Goal: Information Seeking & Learning: Learn about a topic

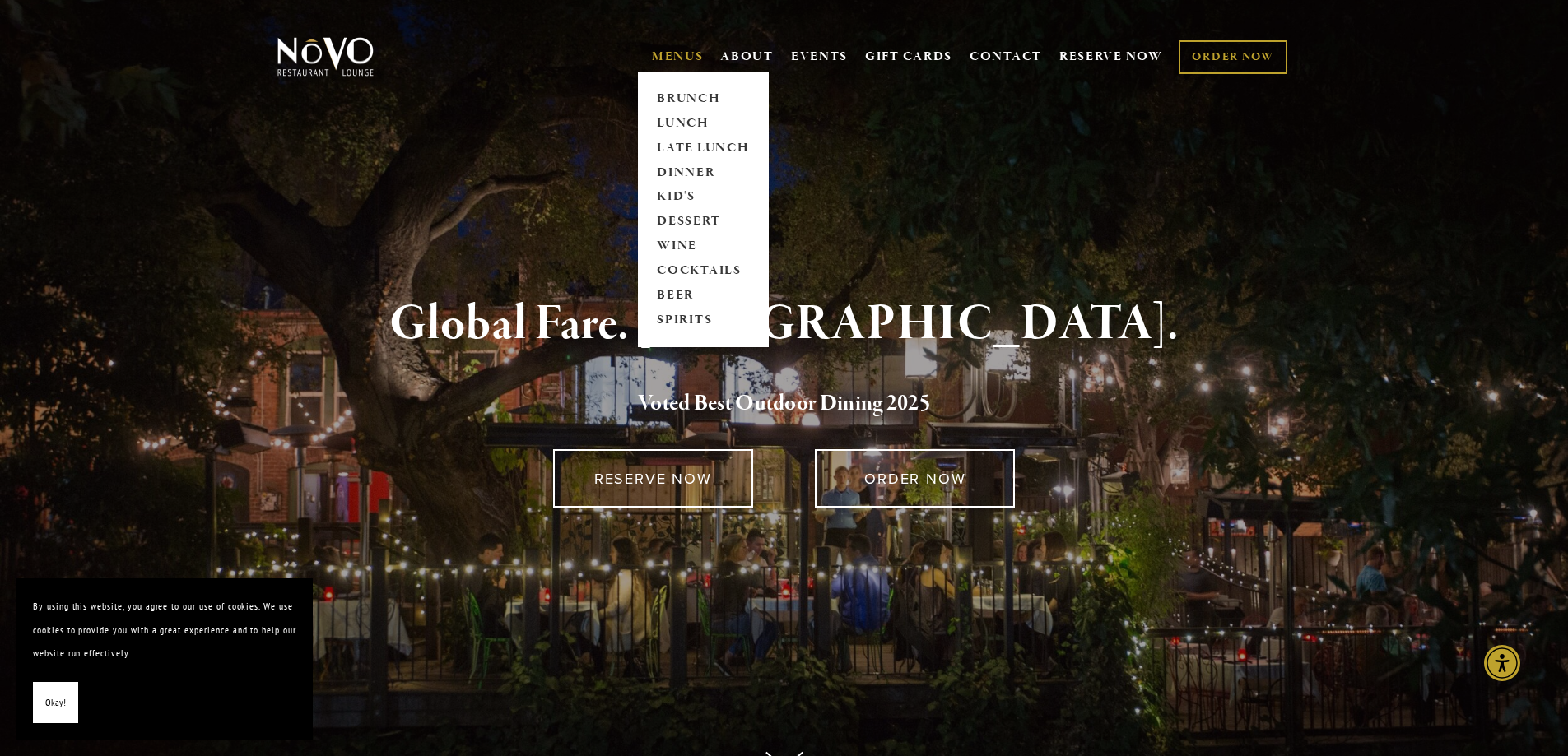
click at [675, 55] on link "MENUS" at bounding box center [677, 56] width 52 height 16
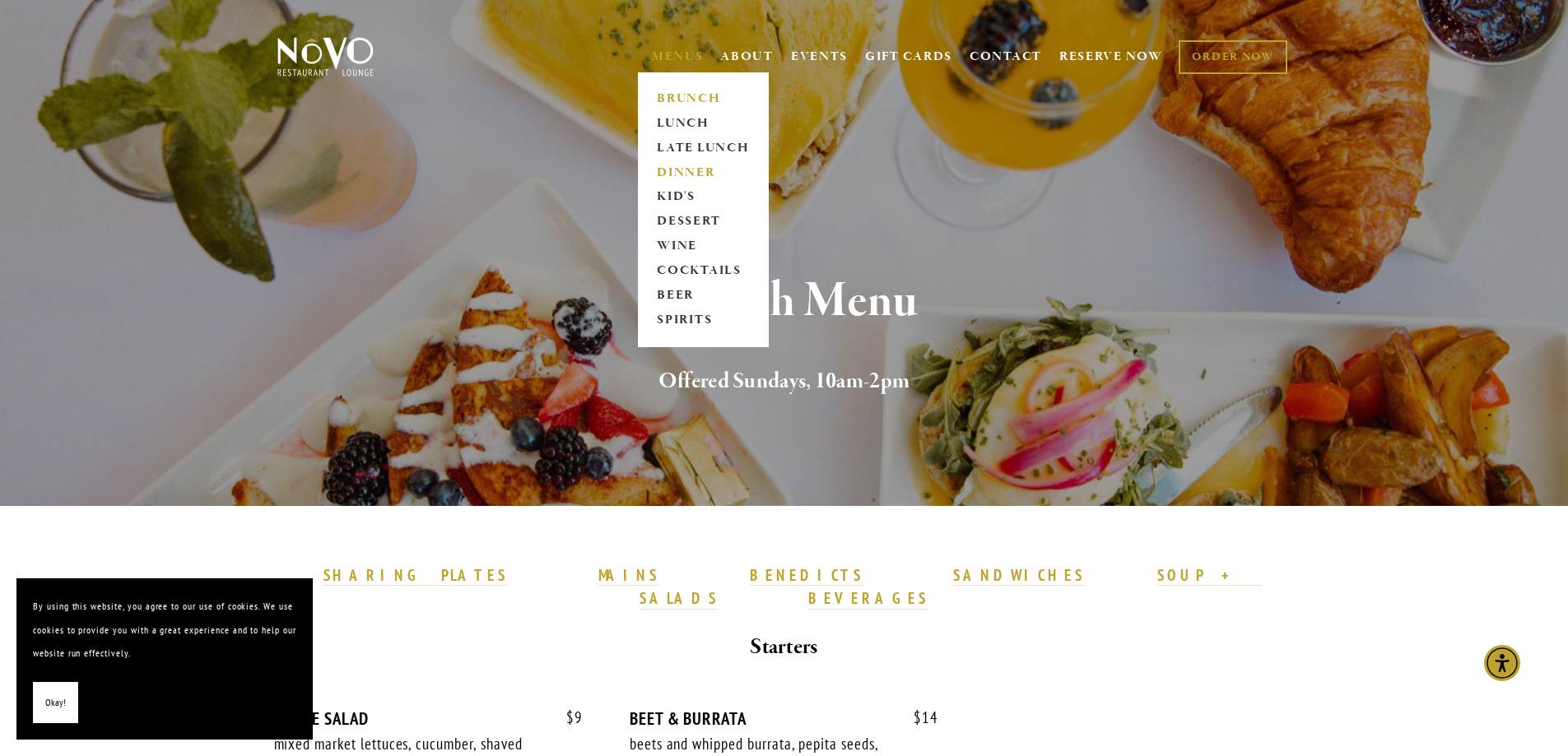
click at [682, 170] on link "DINNER" at bounding box center [703, 172] width 103 height 25
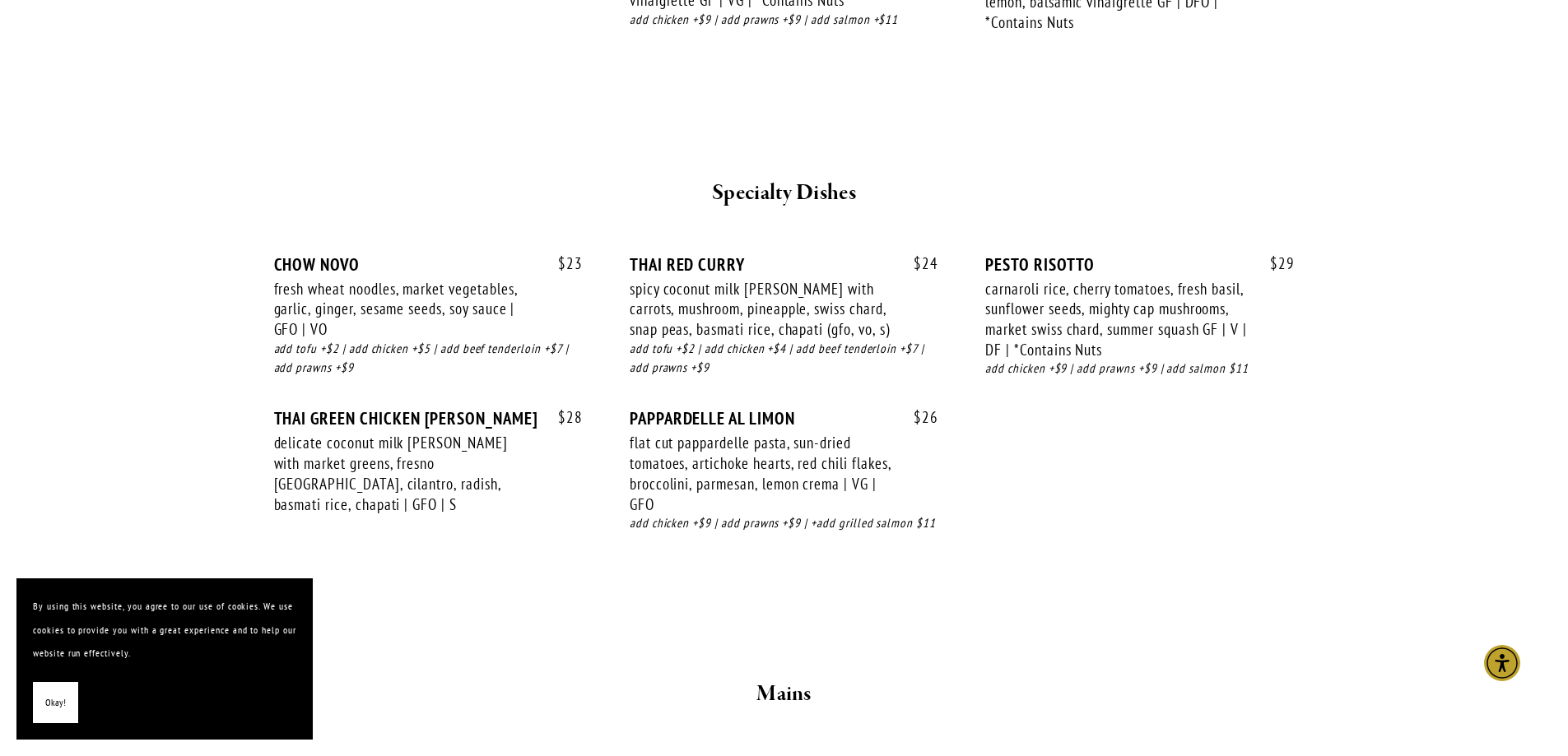
scroll to position [2139, 0]
click at [68, 699] on button "Okay!" at bounding box center [55, 703] width 45 height 42
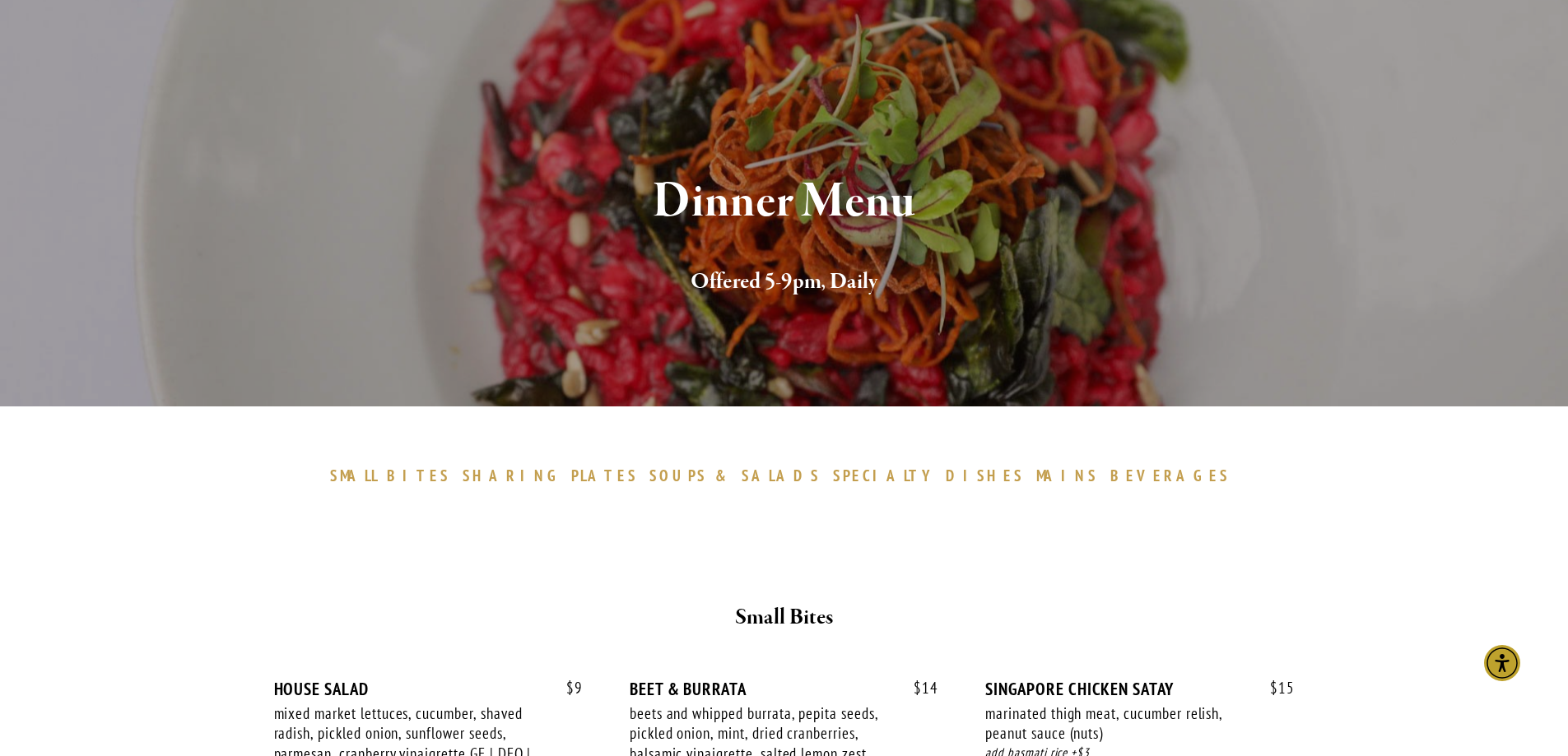
scroll to position [0, 0]
